Goal: Information Seeking & Learning: Learn about a topic

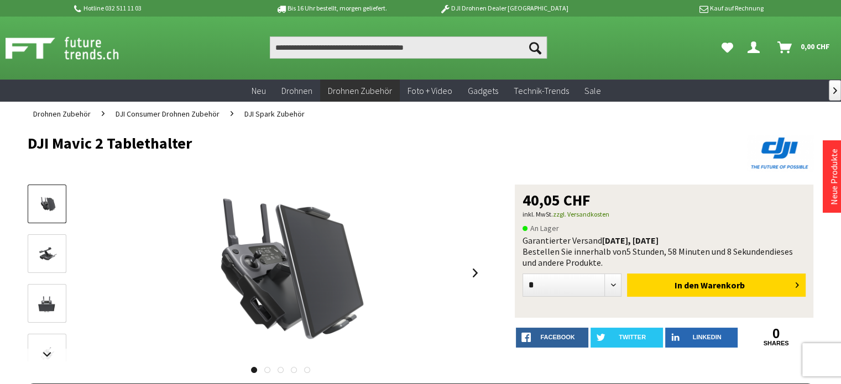
click at [50, 244] on link at bounding box center [47, 253] width 39 height 39
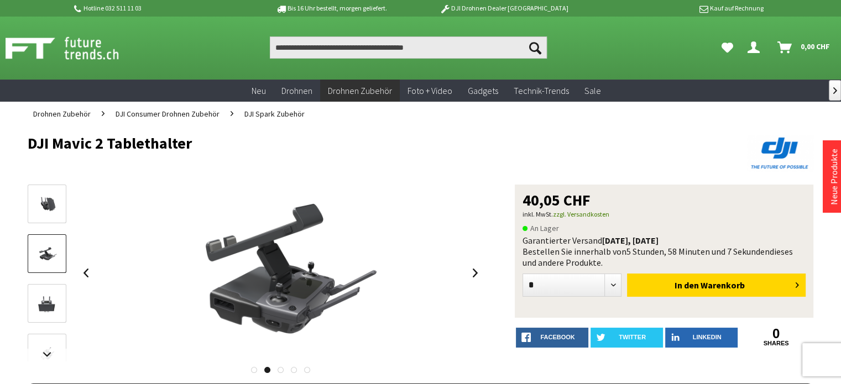
click at [51, 294] on link at bounding box center [47, 303] width 39 height 39
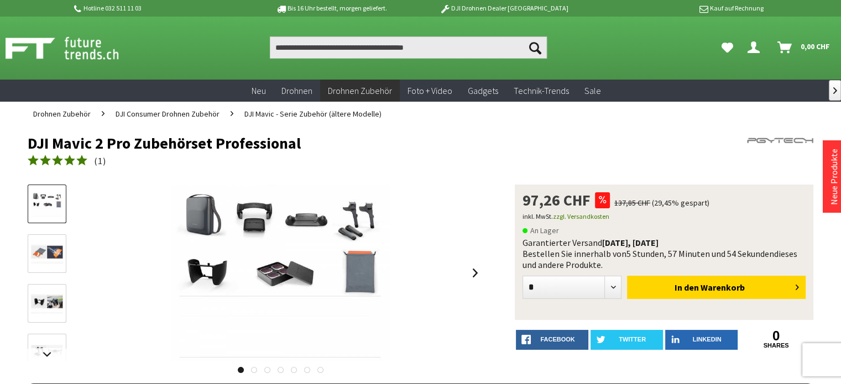
click at [51, 248] on img at bounding box center [47, 254] width 32 height 19
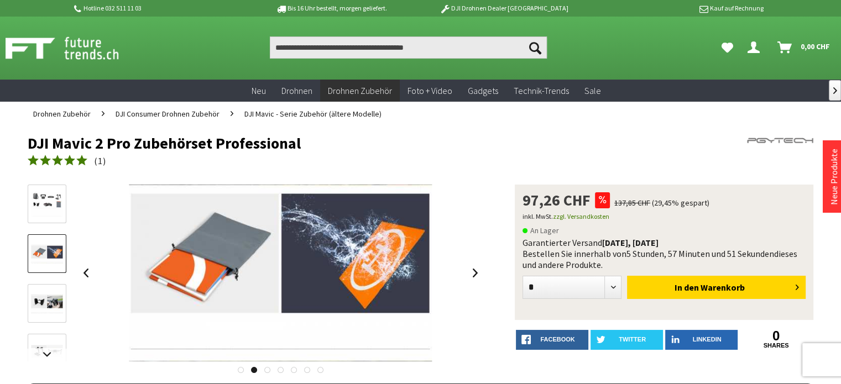
click at [48, 298] on img at bounding box center [47, 304] width 32 height 19
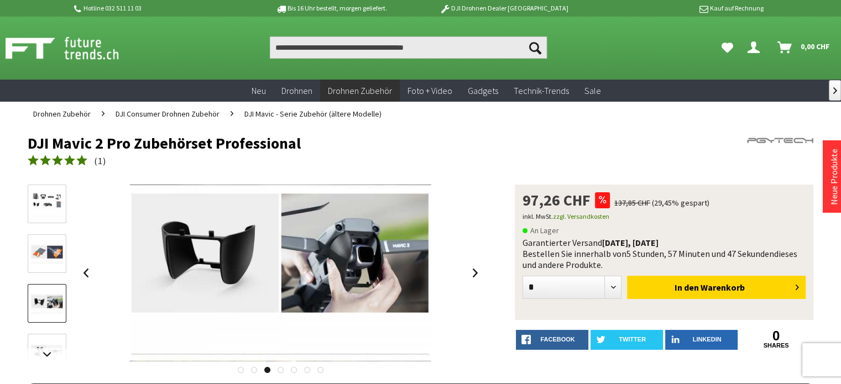
click at [47, 333] on div at bounding box center [47, 359] width 39 height 348
click at [50, 359] on link at bounding box center [47, 354] width 39 height 13
click at [48, 267] on img at bounding box center [47, 265] width 32 height 19
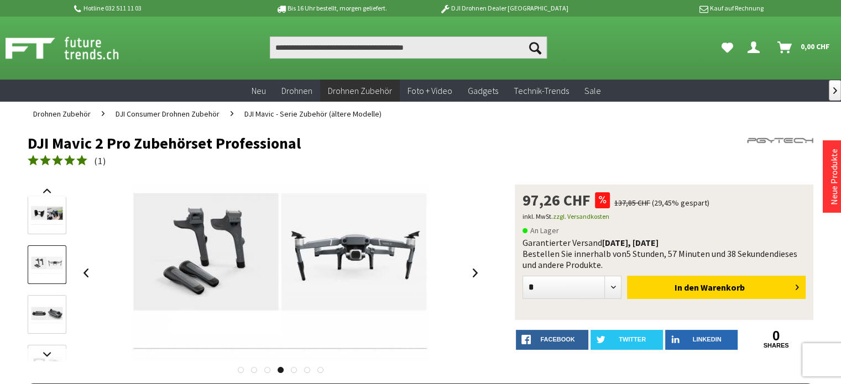
click at [52, 302] on link at bounding box center [47, 314] width 39 height 39
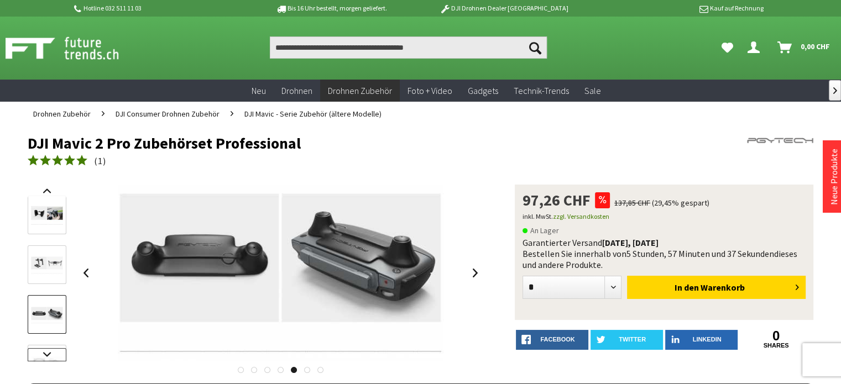
click at [46, 351] on link at bounding box center [47, 354] width 39 height 13
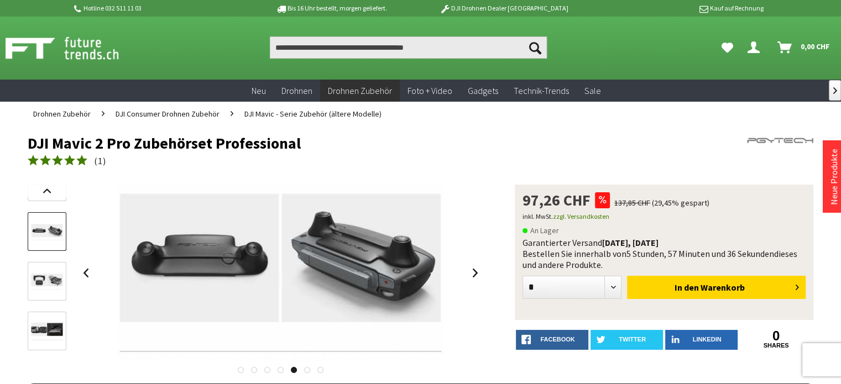
click at [55, 271] on link at bounding box center [47, 281] width 39 height 39
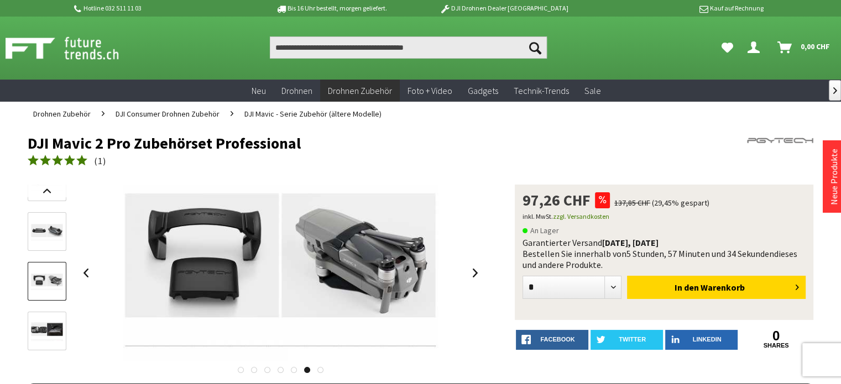
click at [52, 227] on img at bounding box center [47, 232] width 32 height 18
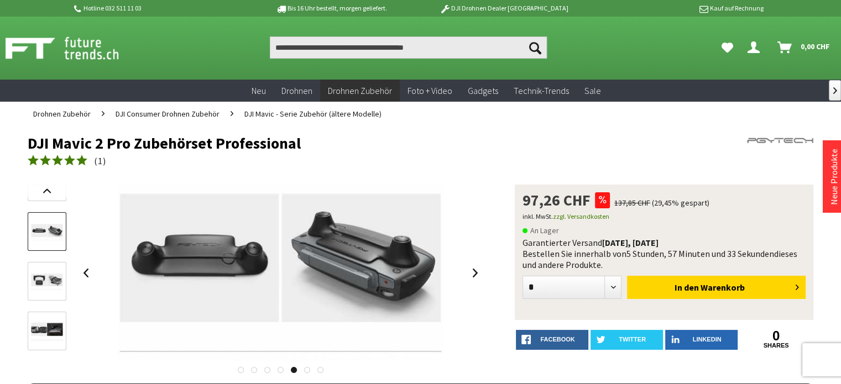
click at [41, 278] on img at bounding box center [47, 282] width 32 height 18
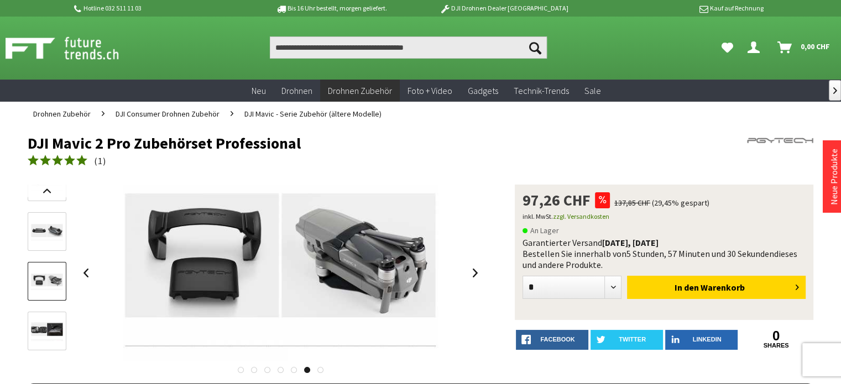
click at [52, 231] on img at bounding box center [47, 232] width 32 height 18
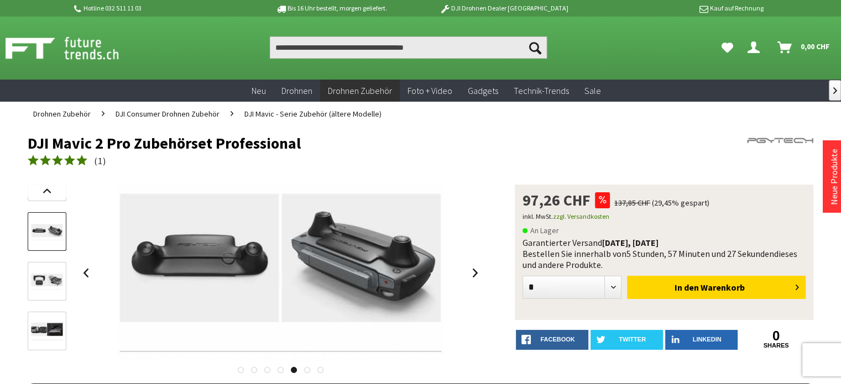
click at [46, 271] on link at bounding box center [47, 281] width 39 height 39
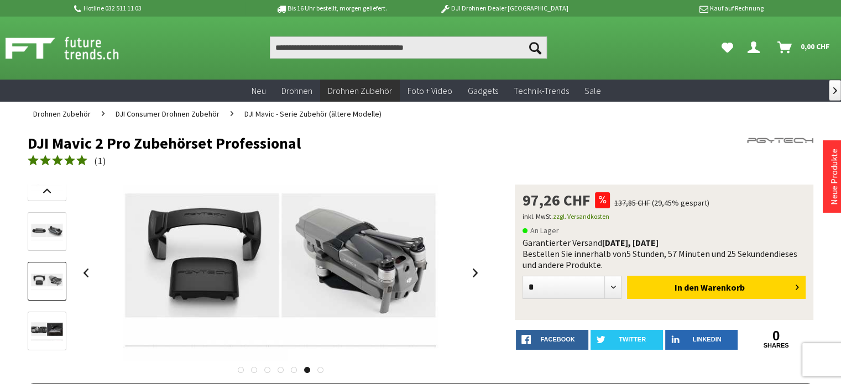
click at [48, 310] on div at bounding box center [47, 187] width 39 height 348
click at [49, 320] on link at bounding box center [47, 331] width 39 height 39
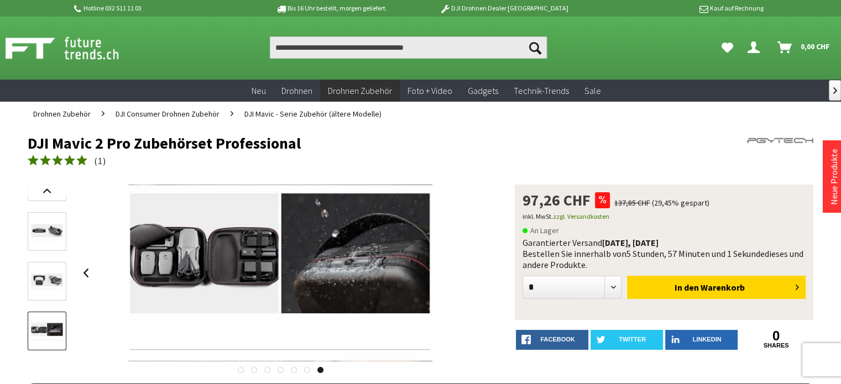
click at [38, 280] on img at bounding box center [47, 282] width 32 height 18
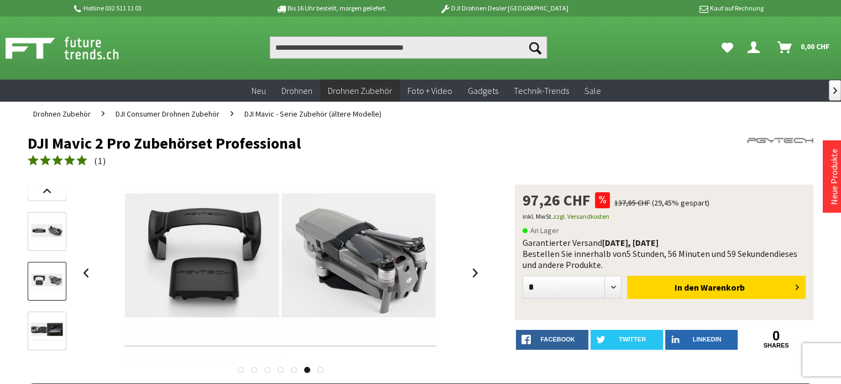
click at [53, 223] on img at bounding box center [47, 232] width 32 height 18
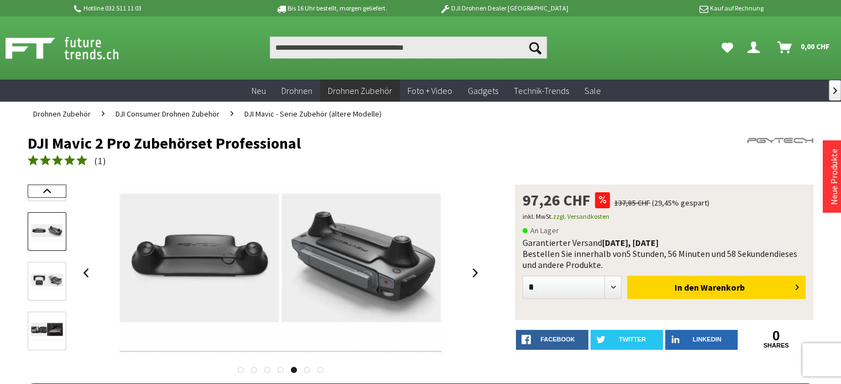
click at [49, 194] on link at bounding box center [47, 191] width 39 height 13
click at [44, 259] on link at bounding box center [47, 270] width 39 height 39
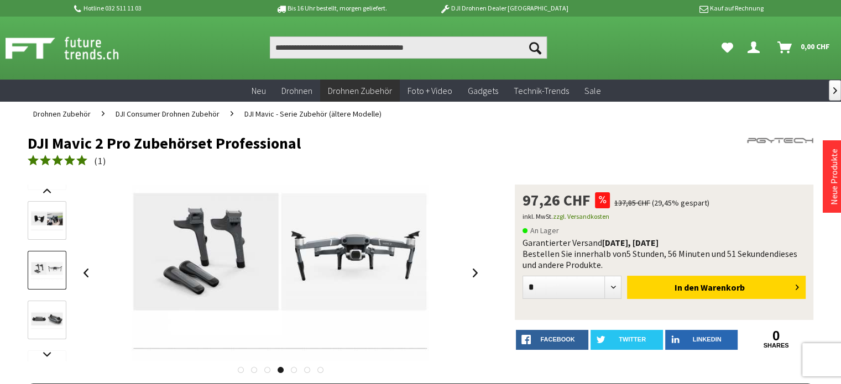
click at [61, 212] on img at bounding box center [47, 221] width 32 height 19
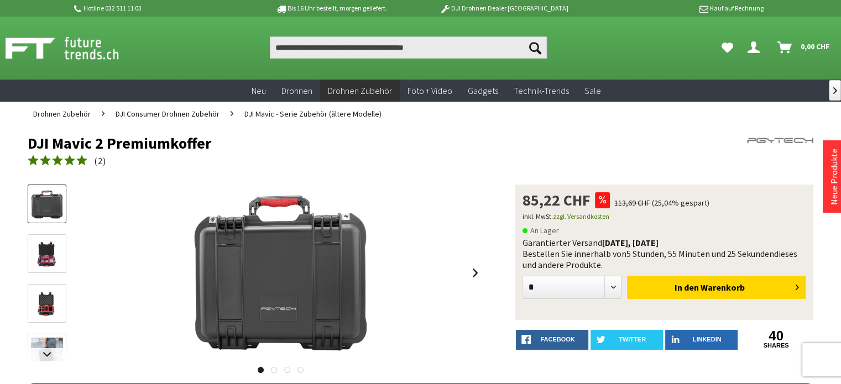
click at [47, 252] on img at bounding box center [47, 254] width 32 height 32
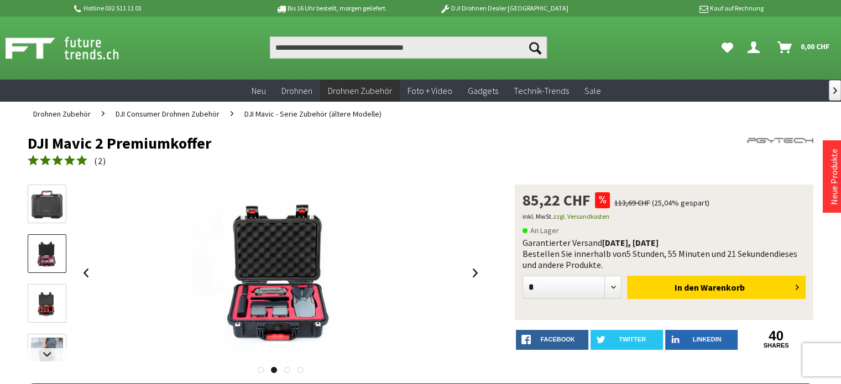
click at [54, 288] on img at bounding box center [47, 304] width 32 height 32
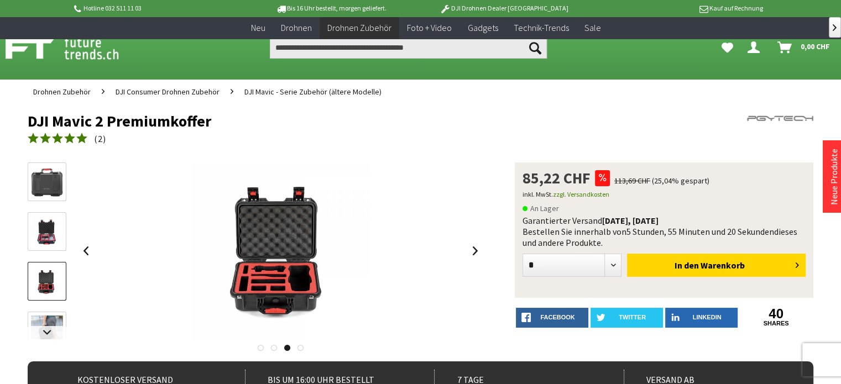
scroll to position [111, 0]
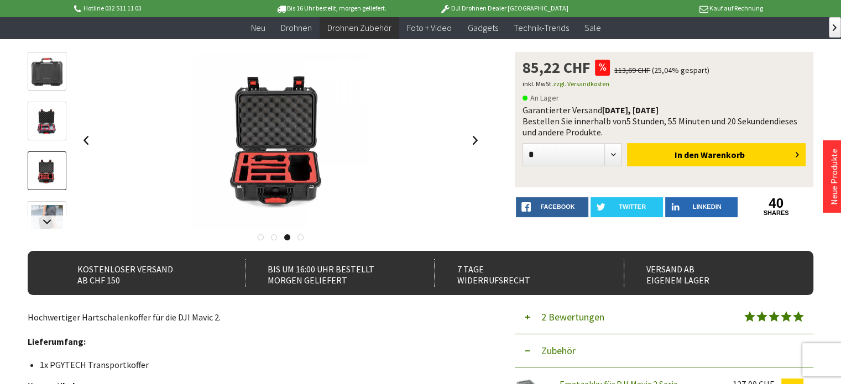
click at [50, 208] on img at bounding box center [47, 221] width 32 height 32
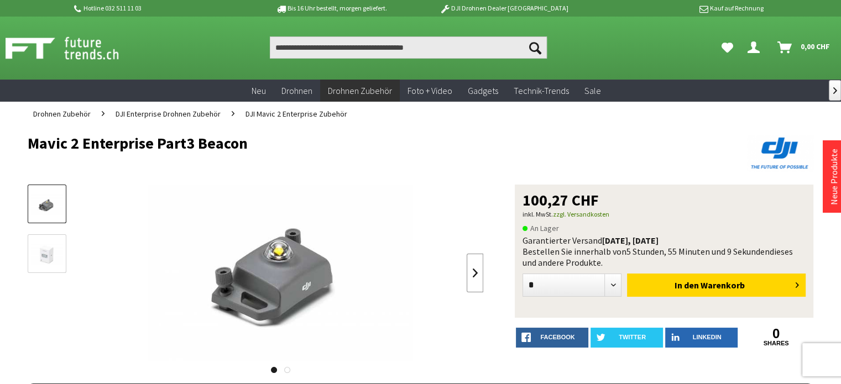
click at [471, 270] on link at bounding box center [475, 273] width 17 height 39
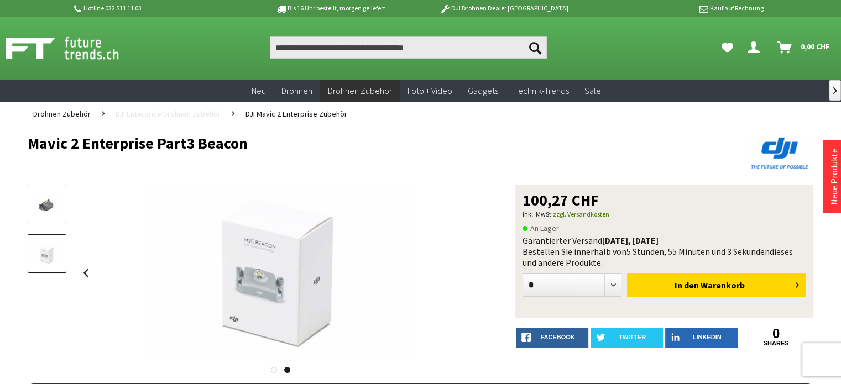
click at [185, 116] on span "DJI Enterprise Drohnen Zubehör" at bounding box center [168, 114] width 105 height 10
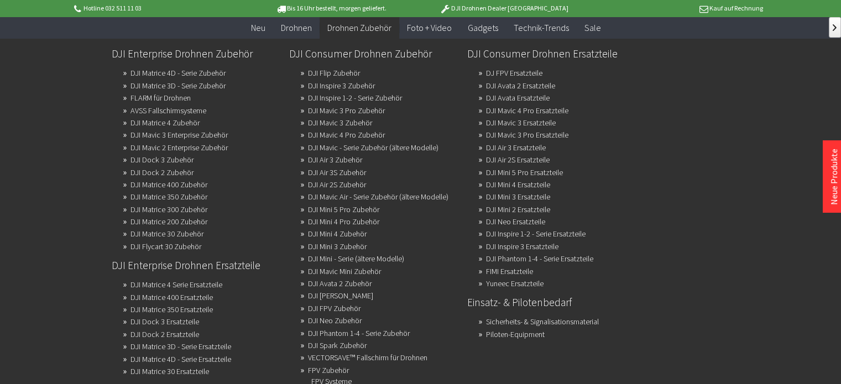
scroll to position [1437, 0]
click at [375, 54] on link "DJI Consumer Drohnen Zubehör" at bounding box center [373, 53] width 169 height 19
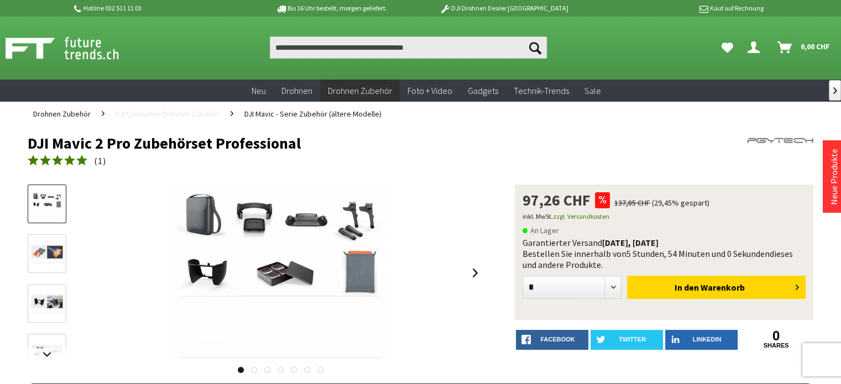
click at [186, 113] on span "DJI Consumer Drohnen Zubehör" at bounding box center [168, 114] width 104 height 10
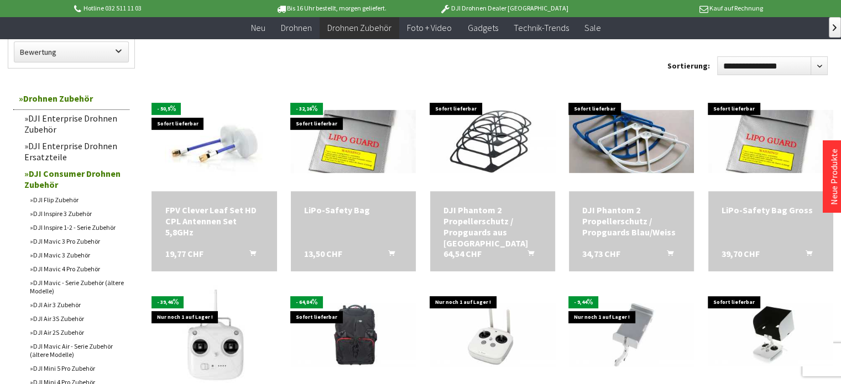
scroll to position [442, 0]
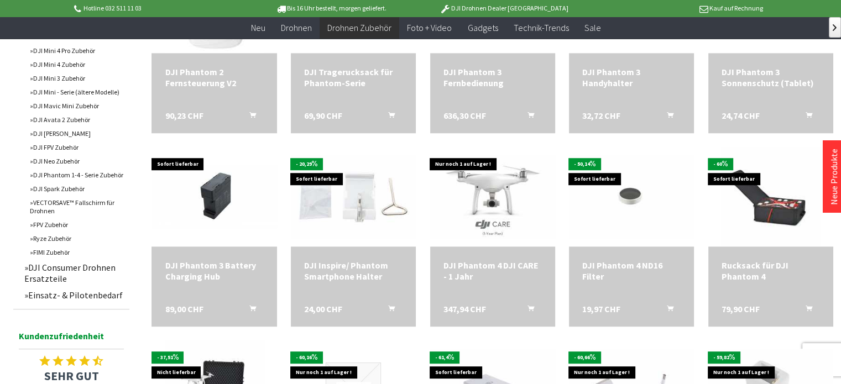
scroll to position [553, 0]
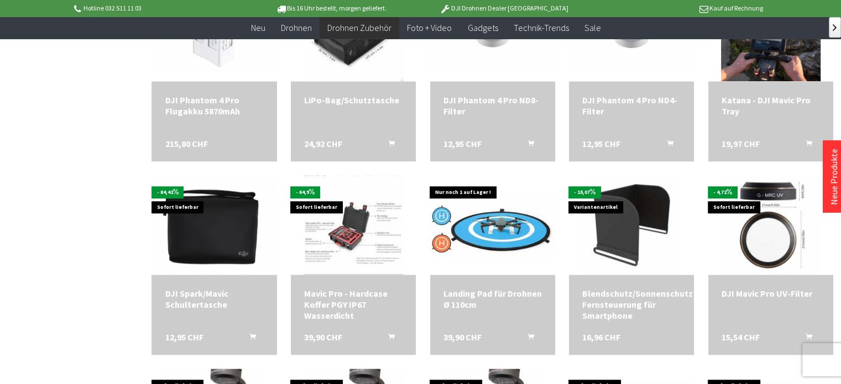
scroll to position [1106, 0]
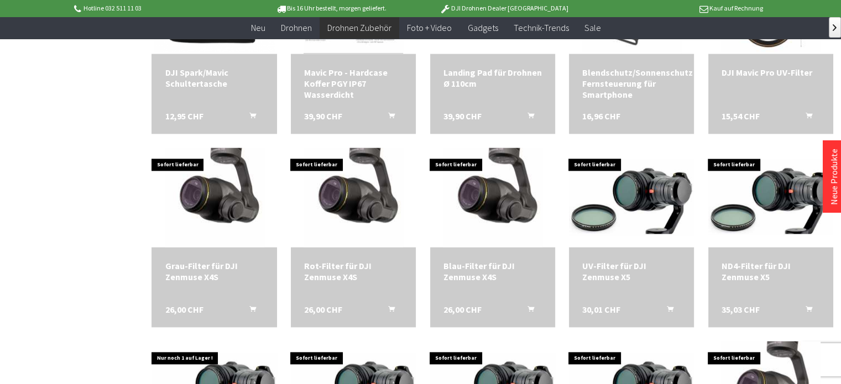
scroll to position [1548, 0]
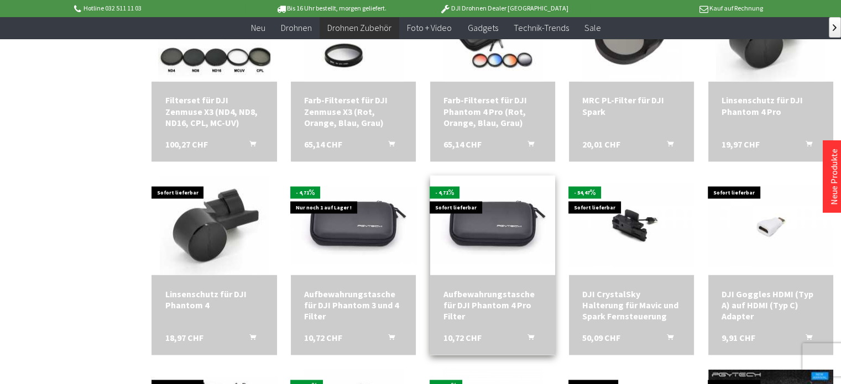
scroll to position [2101, 0]
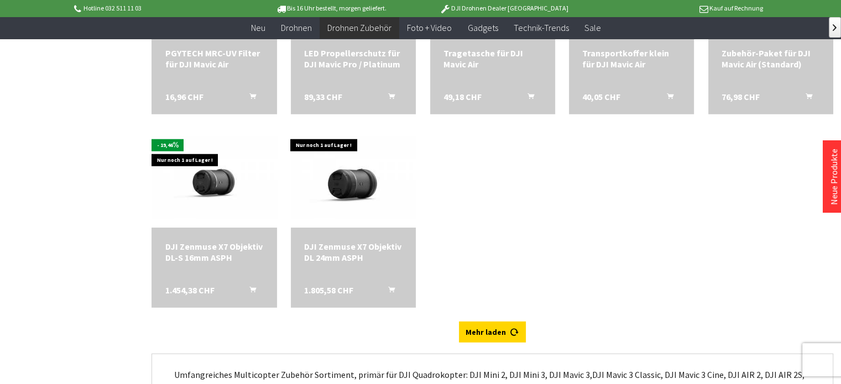
scroll to position [3096, 0]
